Goal: Task Accomplishment & Management: Use online tool/utility

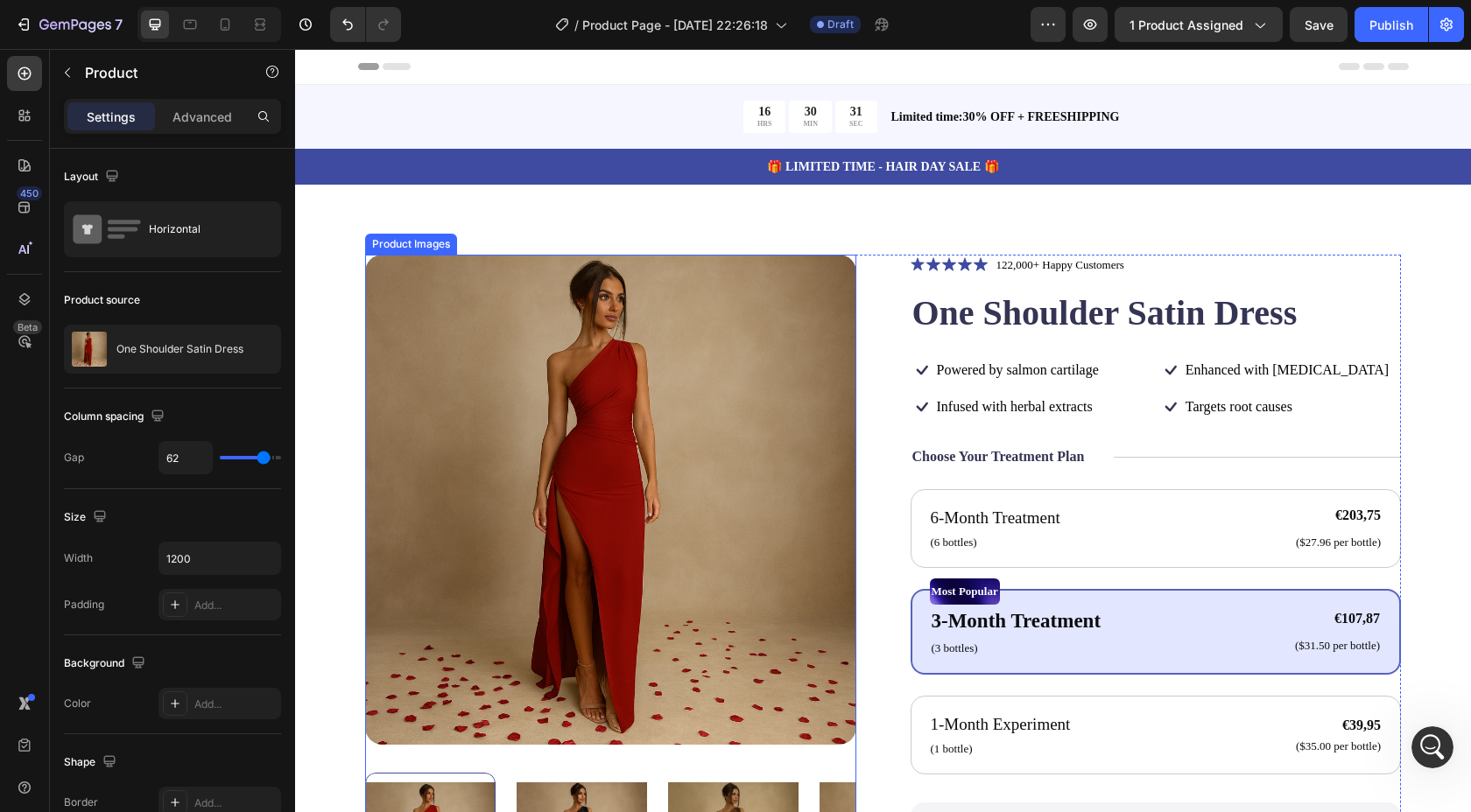
scroll to position [44, 0]
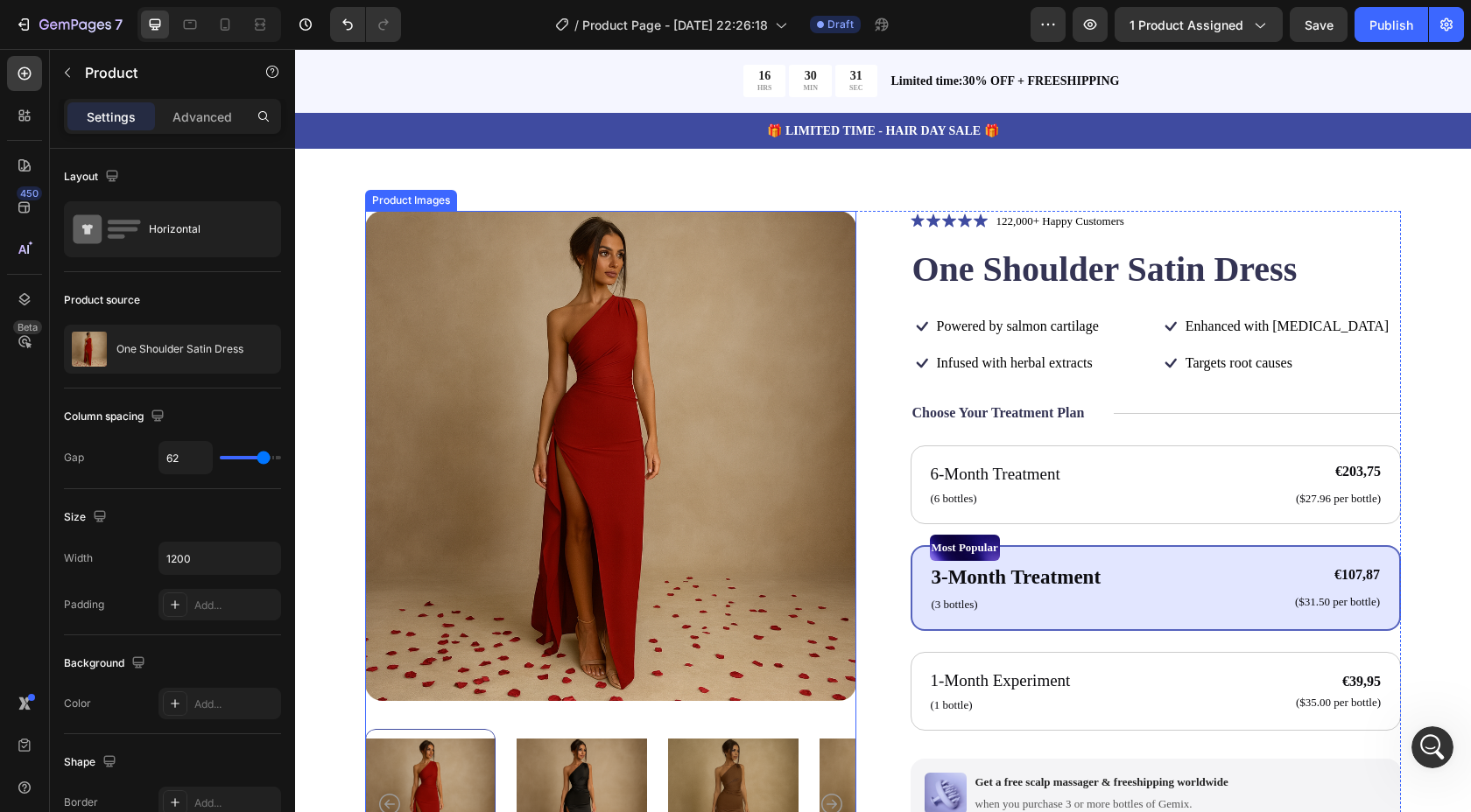
click at [683, 351] on img at bounding box center [611, 456] width 492 height 491
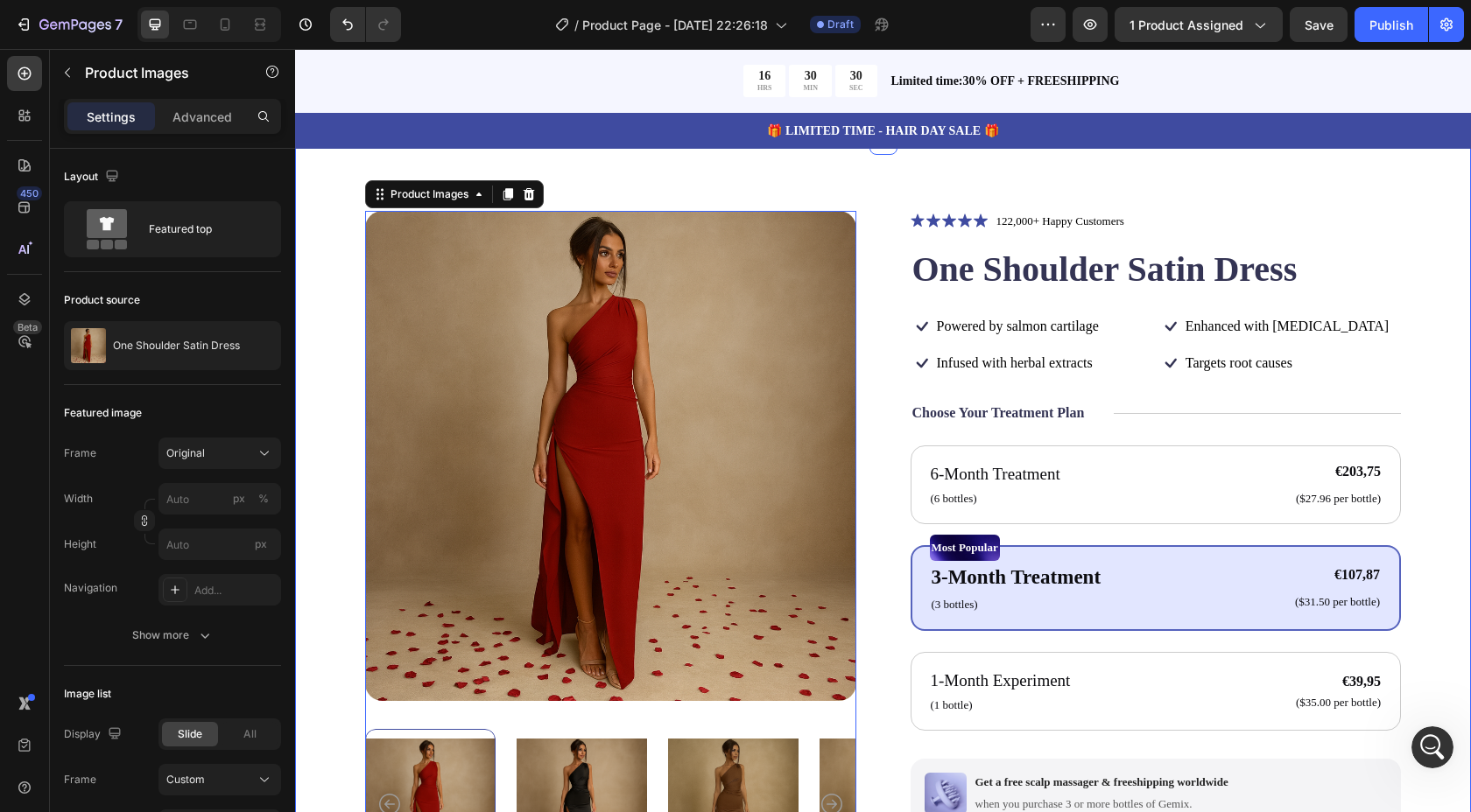
click at [969, 211] on div "Icon Icon Icon Icon Icon Icon List" at bounding box center [949, 221] width 77 height 21
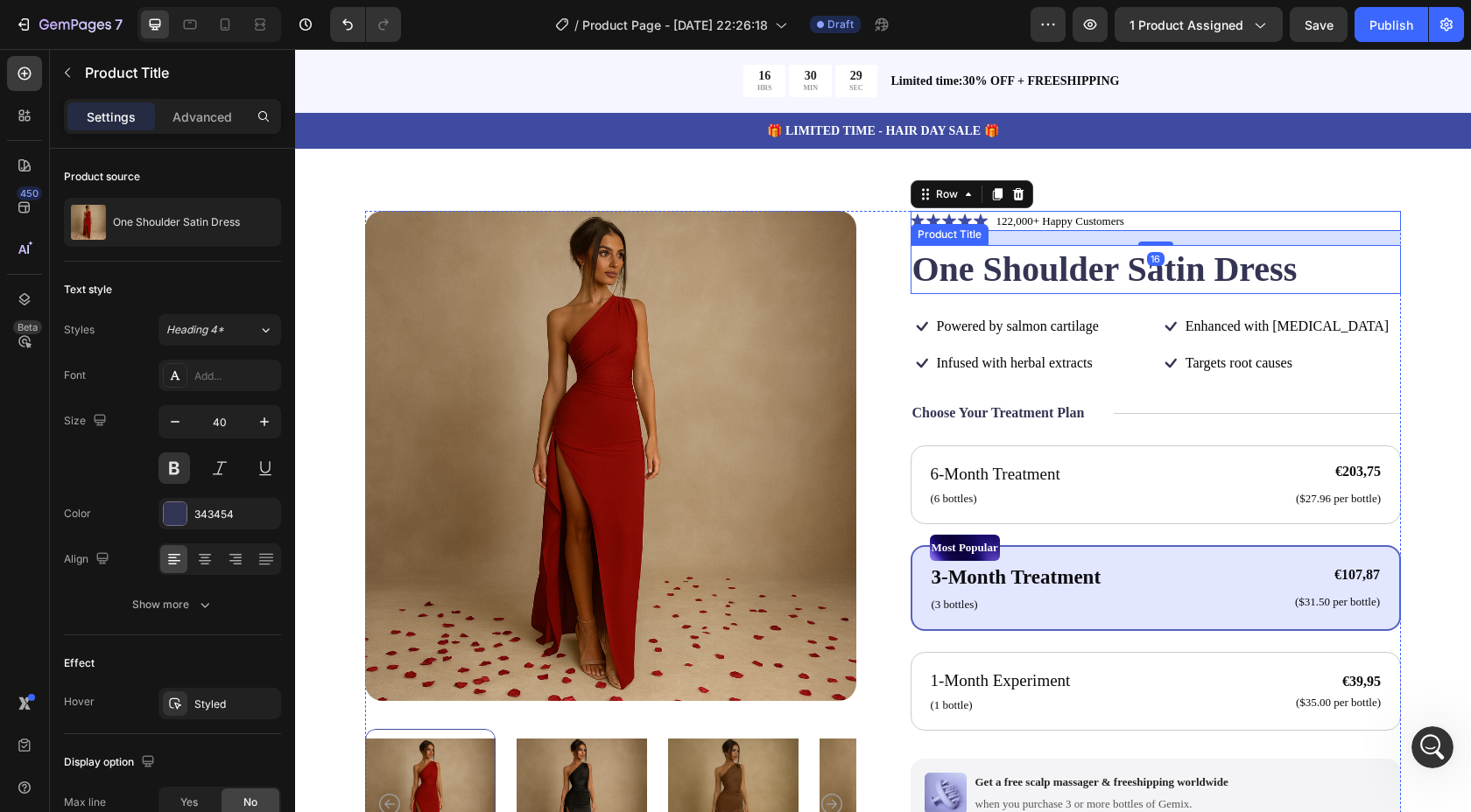
click at [1008, 264] on h1 "One Shoulder Satin Dress" at bounding box center [1156, 269] width 492 height 49
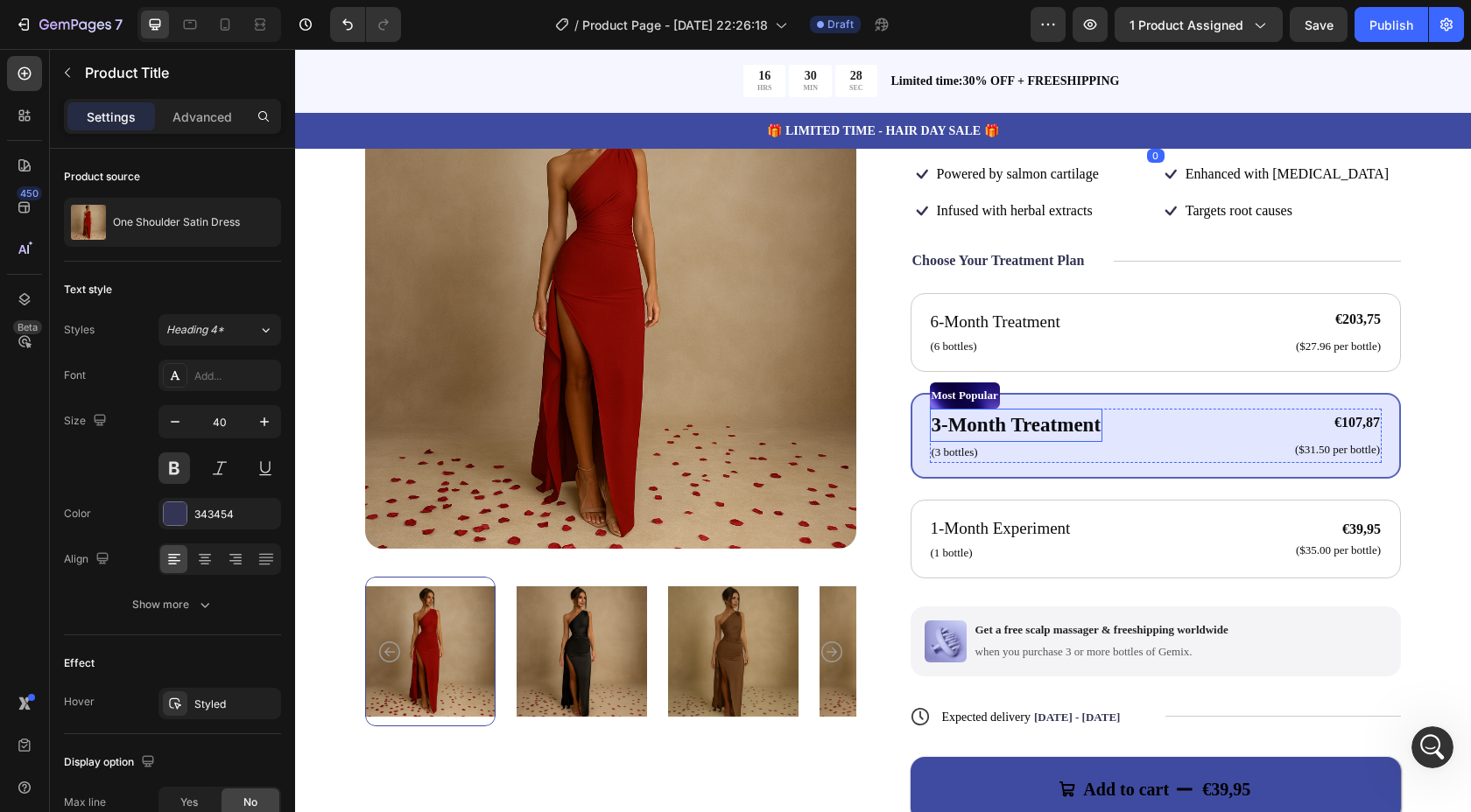
scroll to position [198, 0]
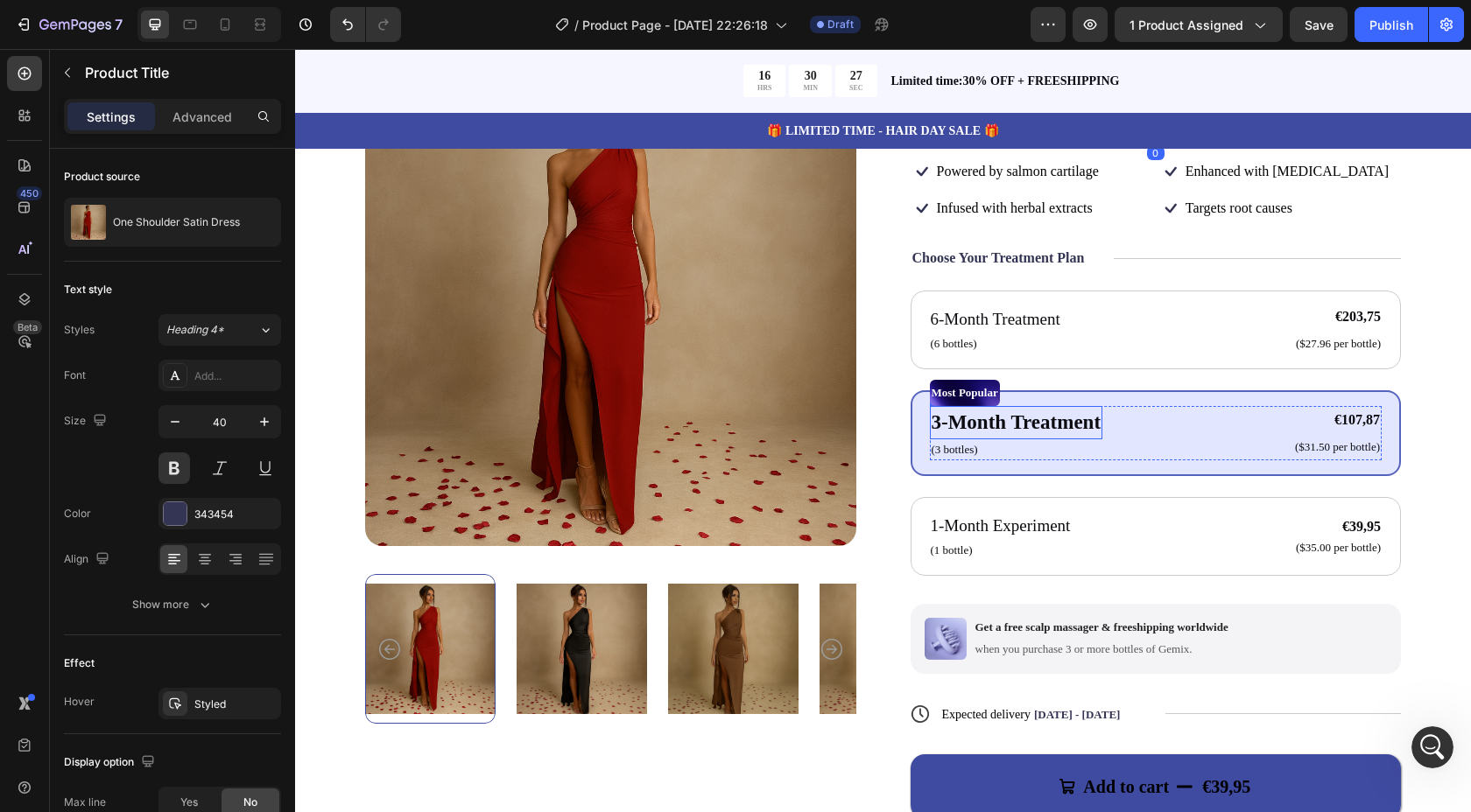
click at [1015, 410] on p "3-Month Treatment" at bounding box center [1017, 423] width 170 height 31
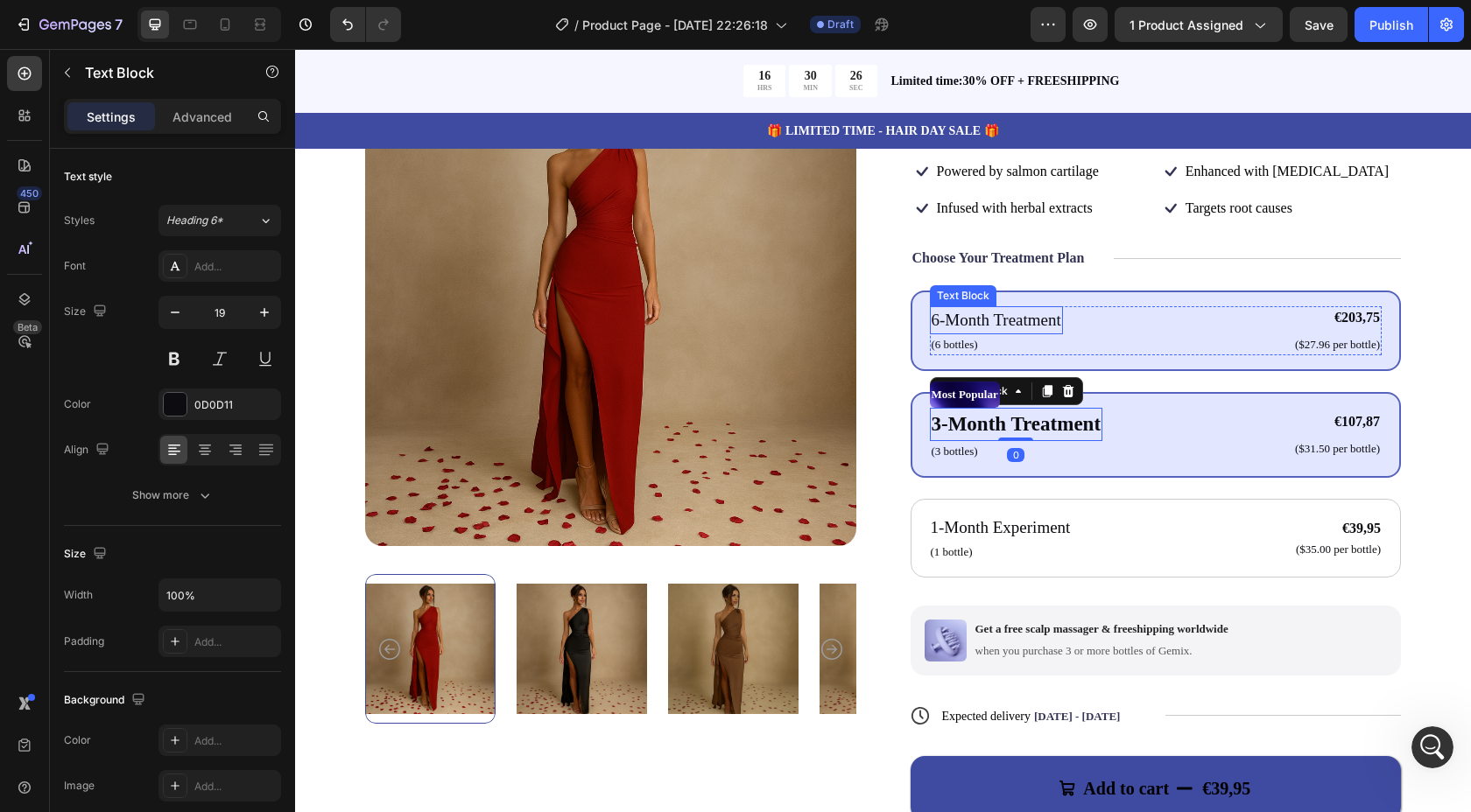
click at [1046, 310] on p "6-Month Treatment" at bounding box center [997, 321] width 130 height 26
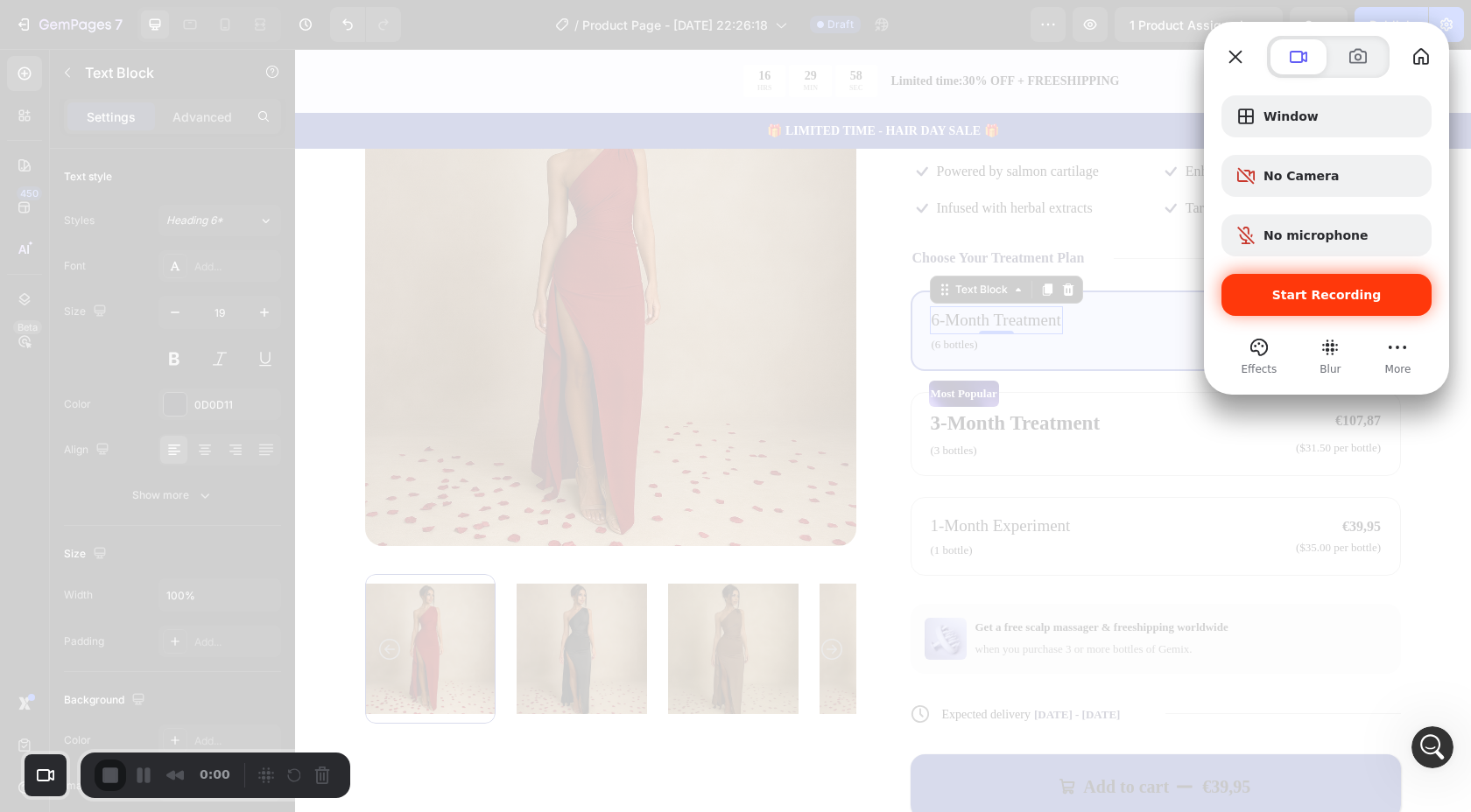
click at [1360, 305] on div "Start Recording" at bounding box center [1327, 295] width 210 height 42
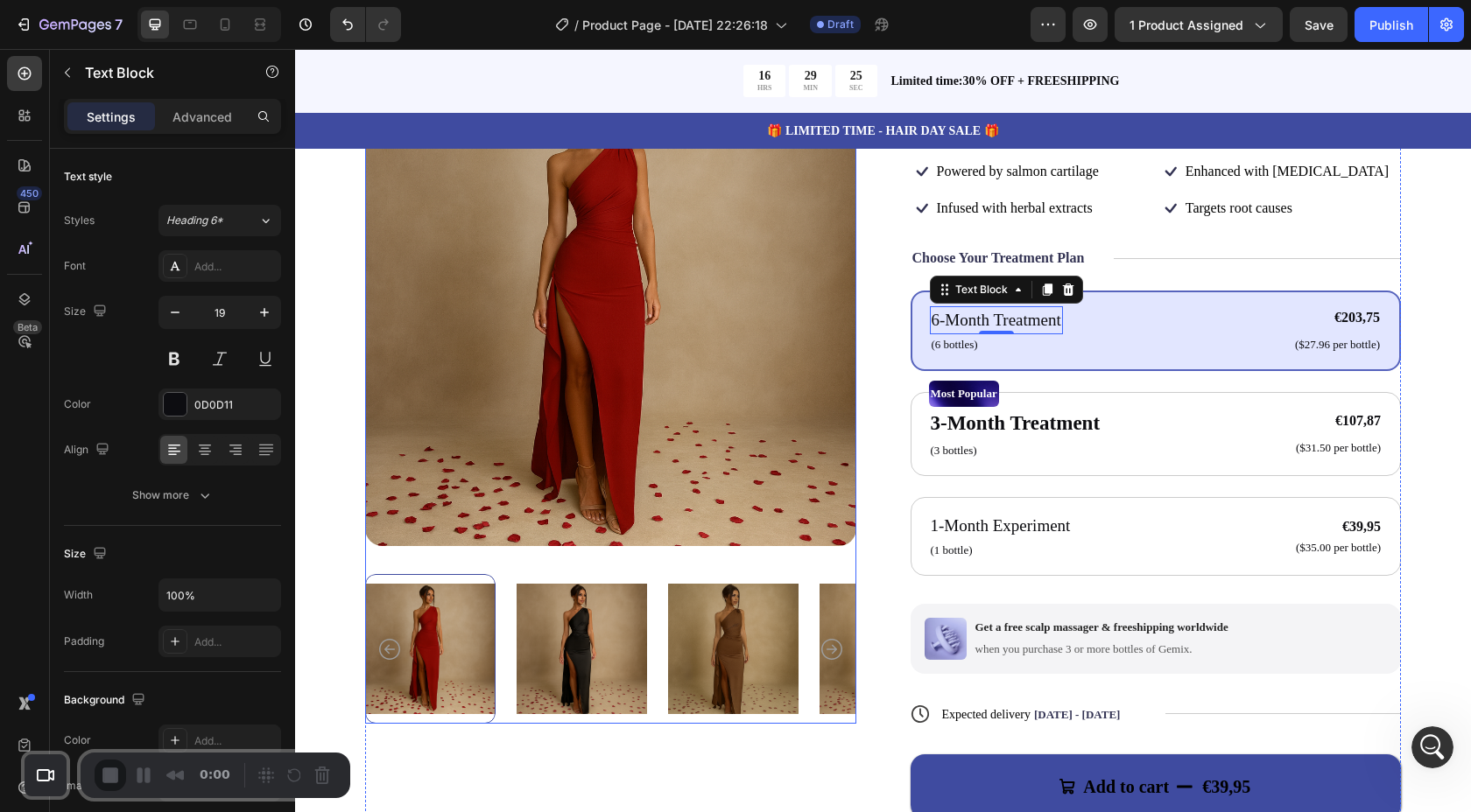
scroll to position [0, 0]
